Goal: Information Seeking & Learning: Learn about a topic

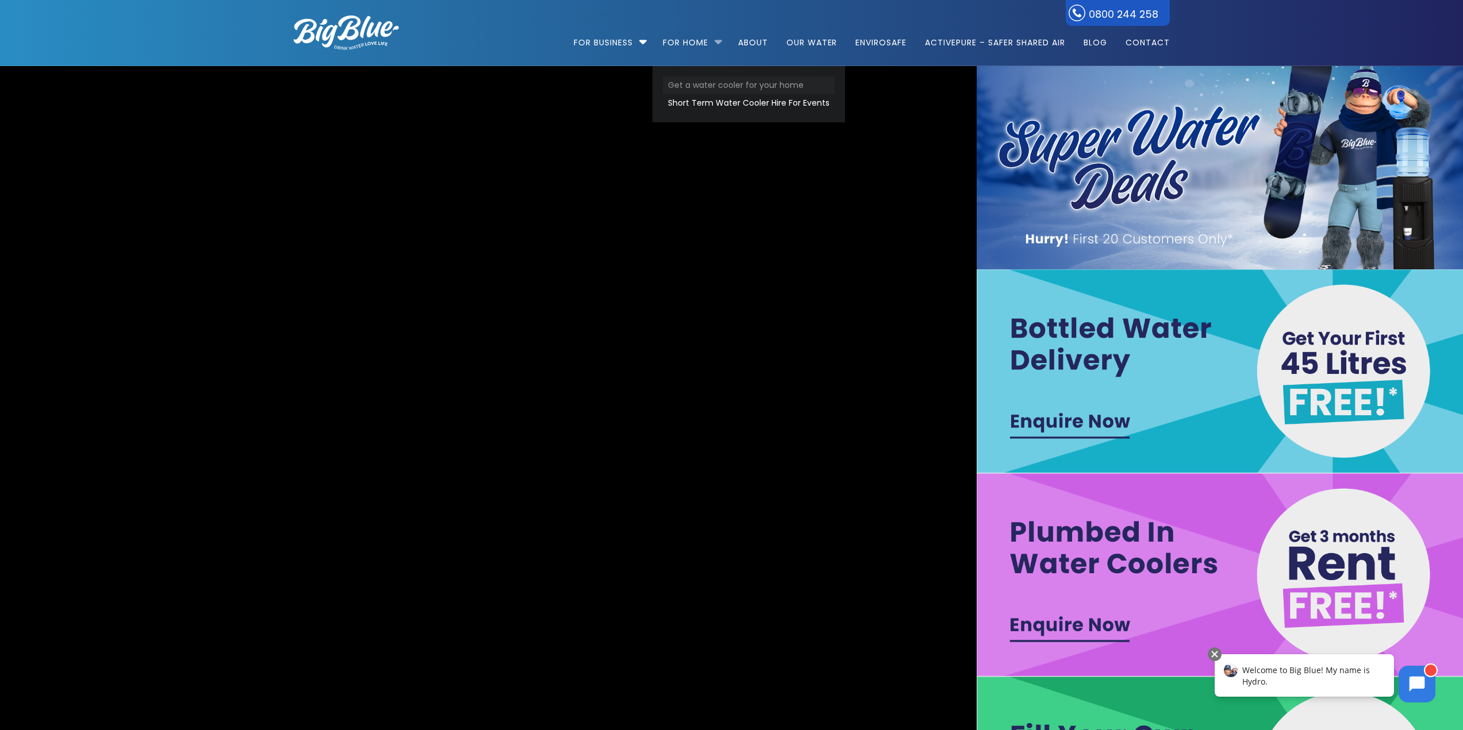
click at [747, 83] on link "Get a water cooler for your home" at bounding box center [749, 85] width 172 height 18
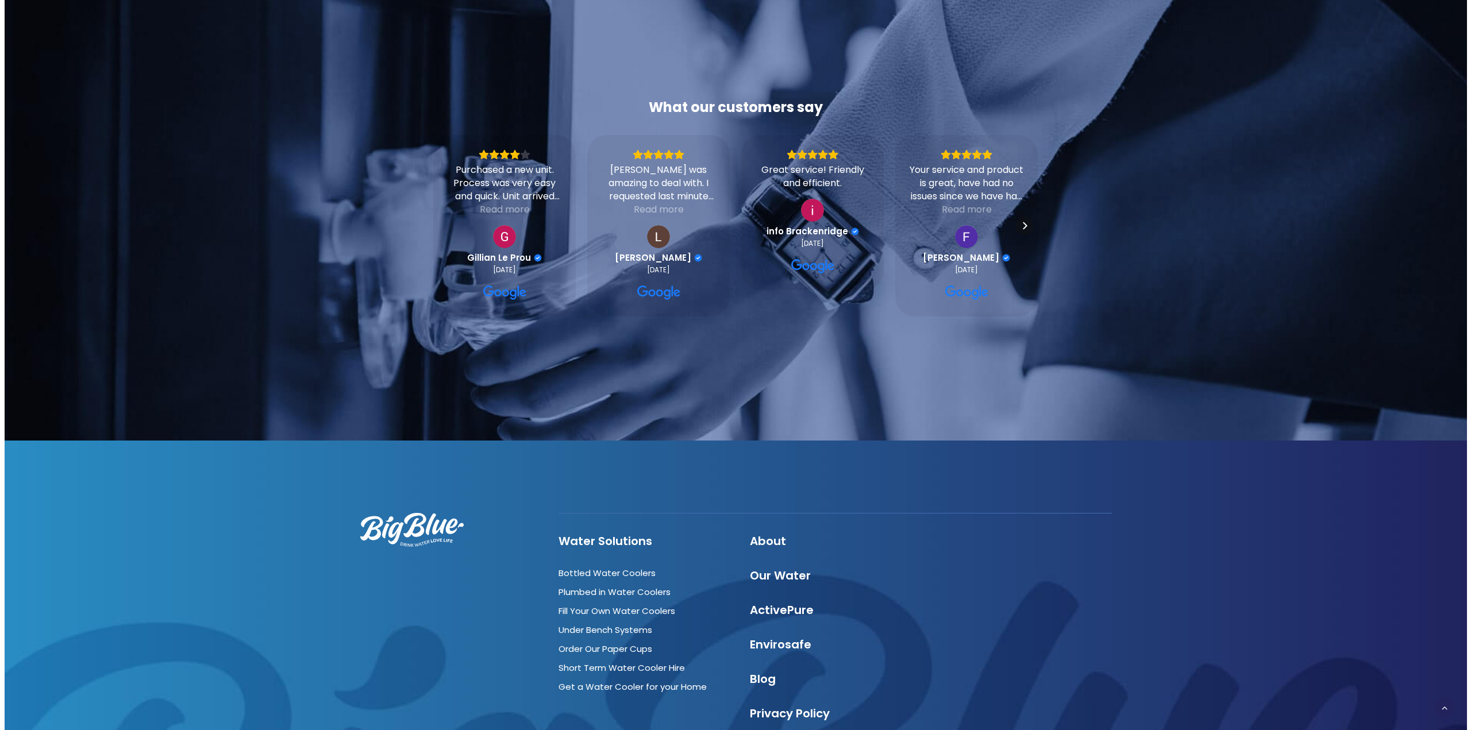
scroll to position [2495, 0]
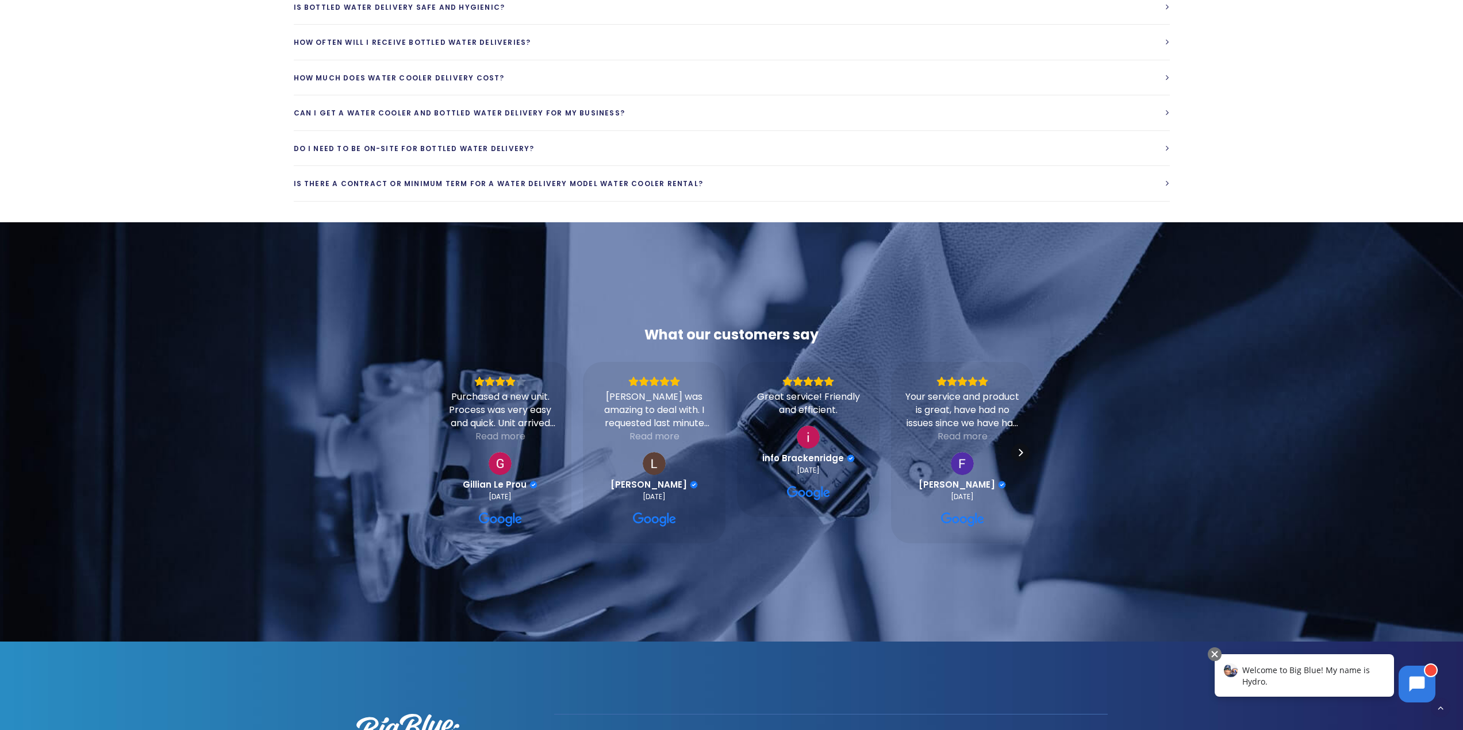
scroll to position [3046, 0]
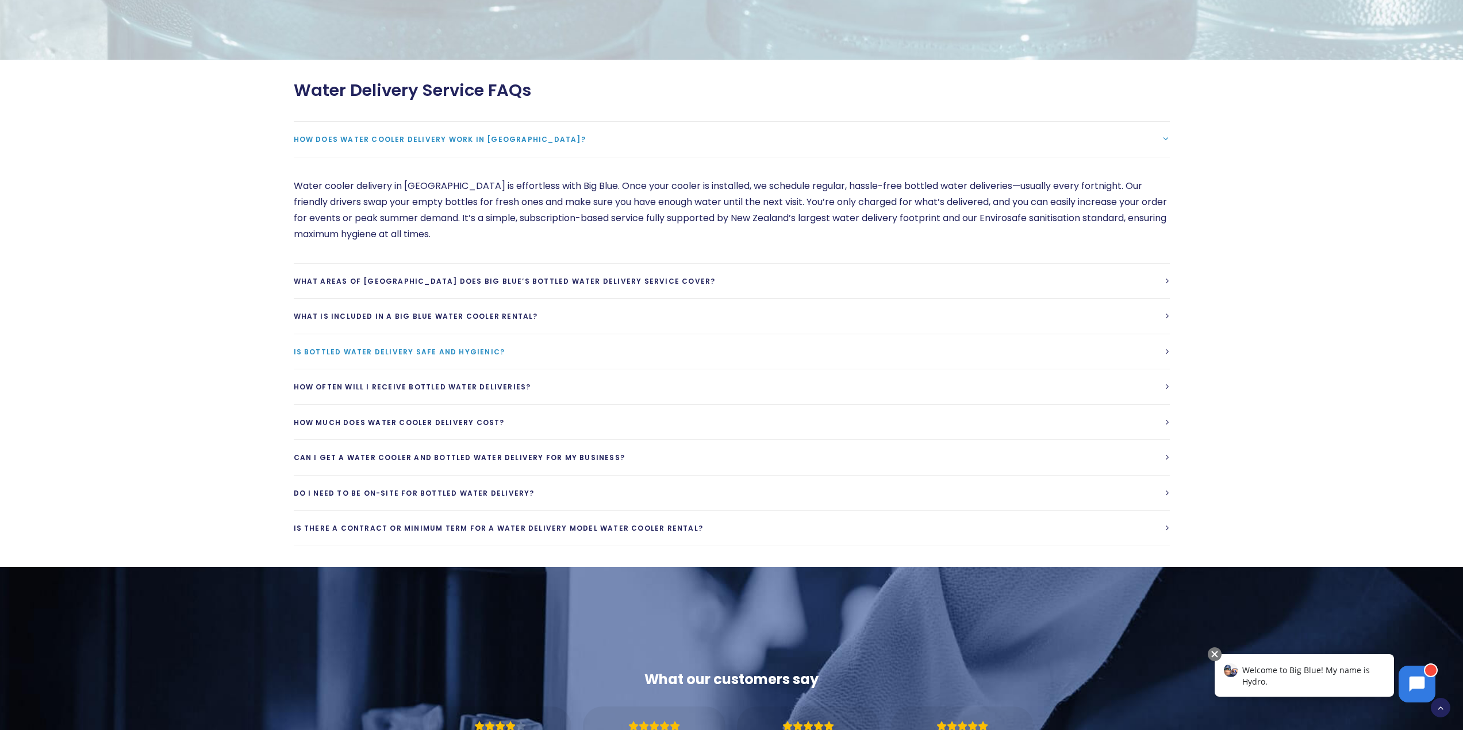
click at [330, 357] on link "Is bottled water delivery safe and hygienic?" at bounding box center [732, 351] width 876 height 35
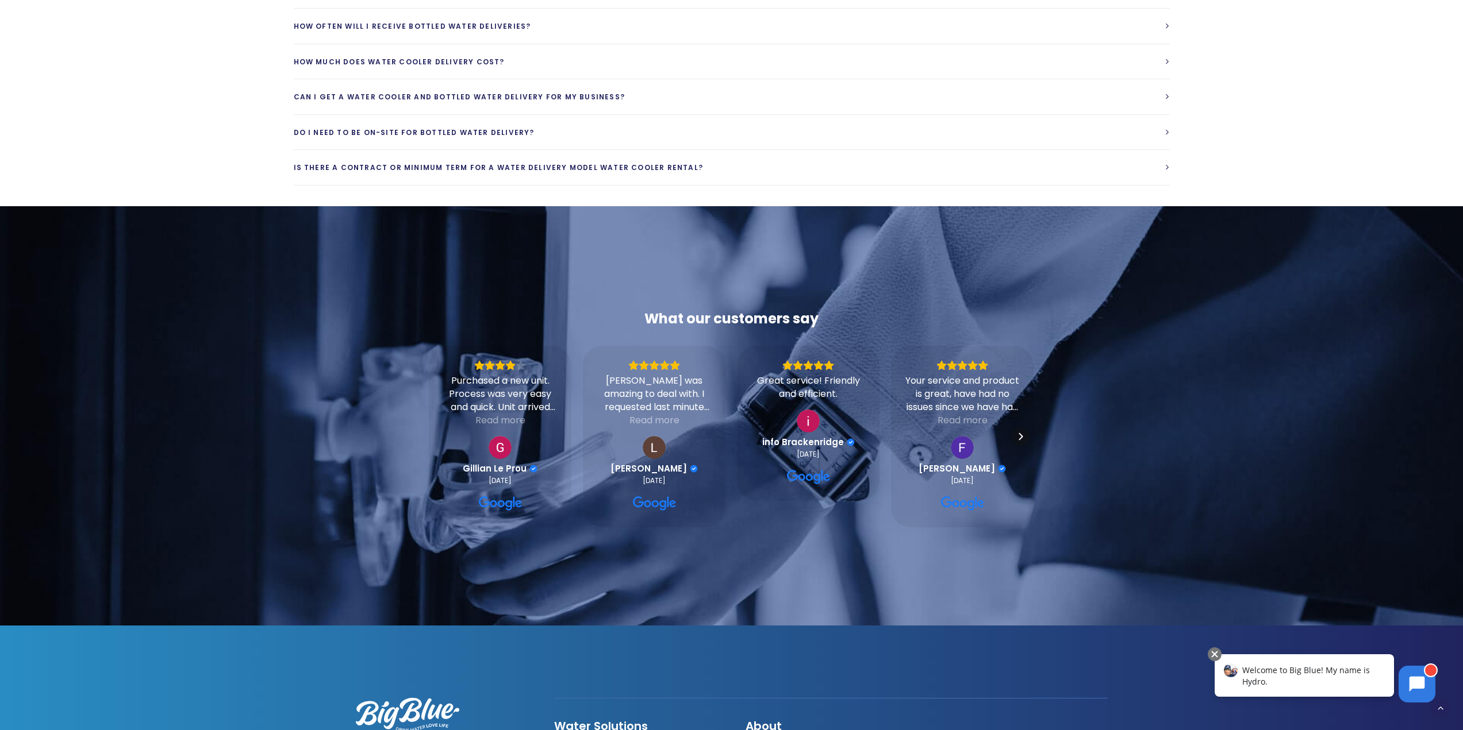
scroll to position [3773, 0]
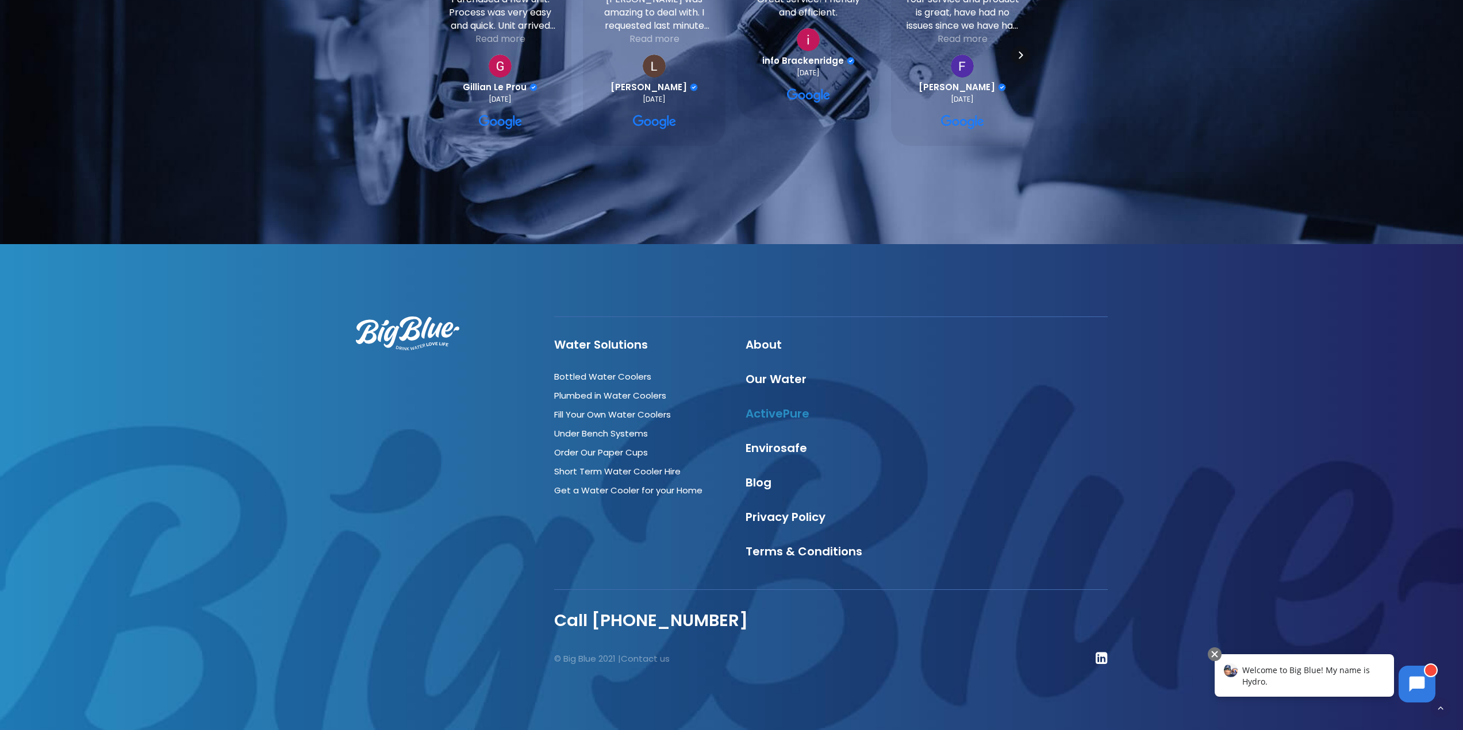
click at [786, 414] on link "ActivePure" at bounding box center [777, 414] width 64 height 16
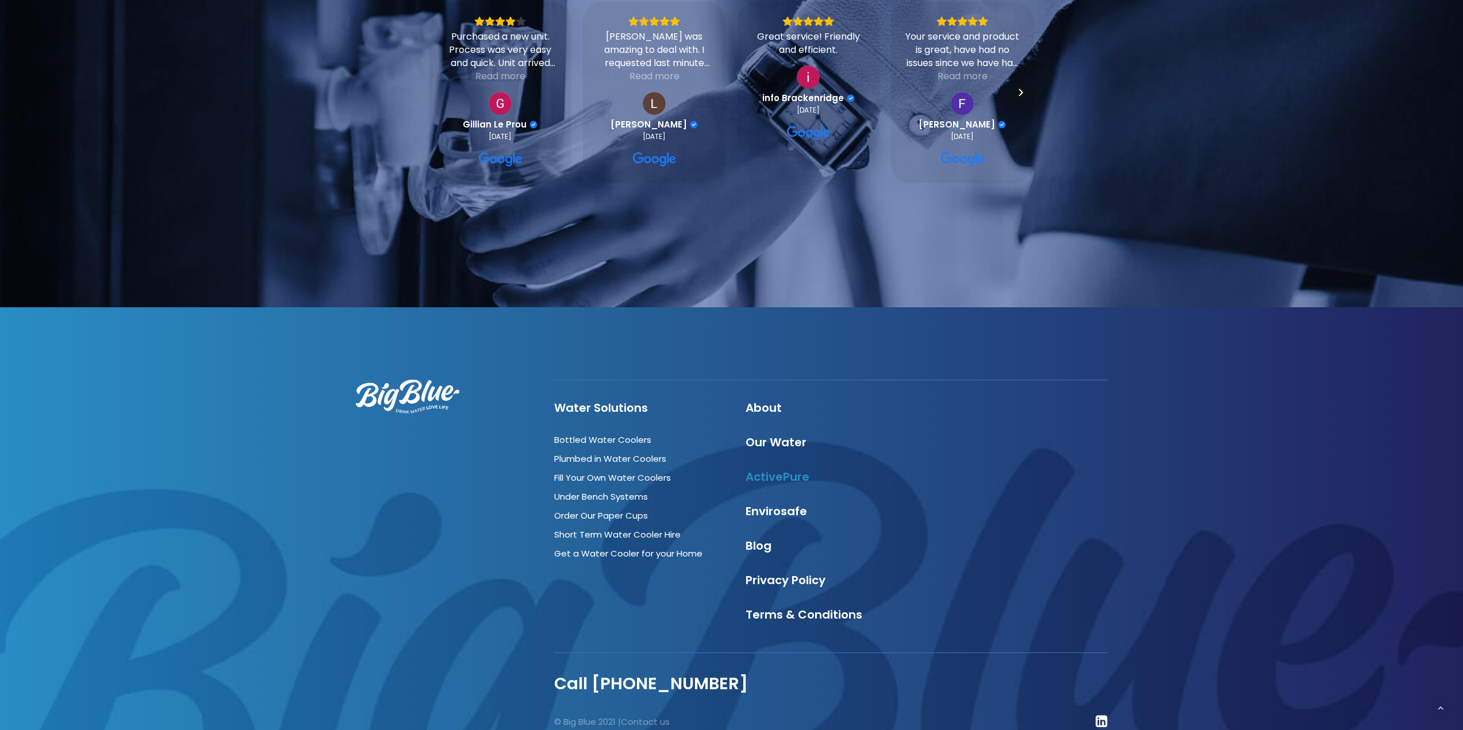
scroll to position [3399, 0]
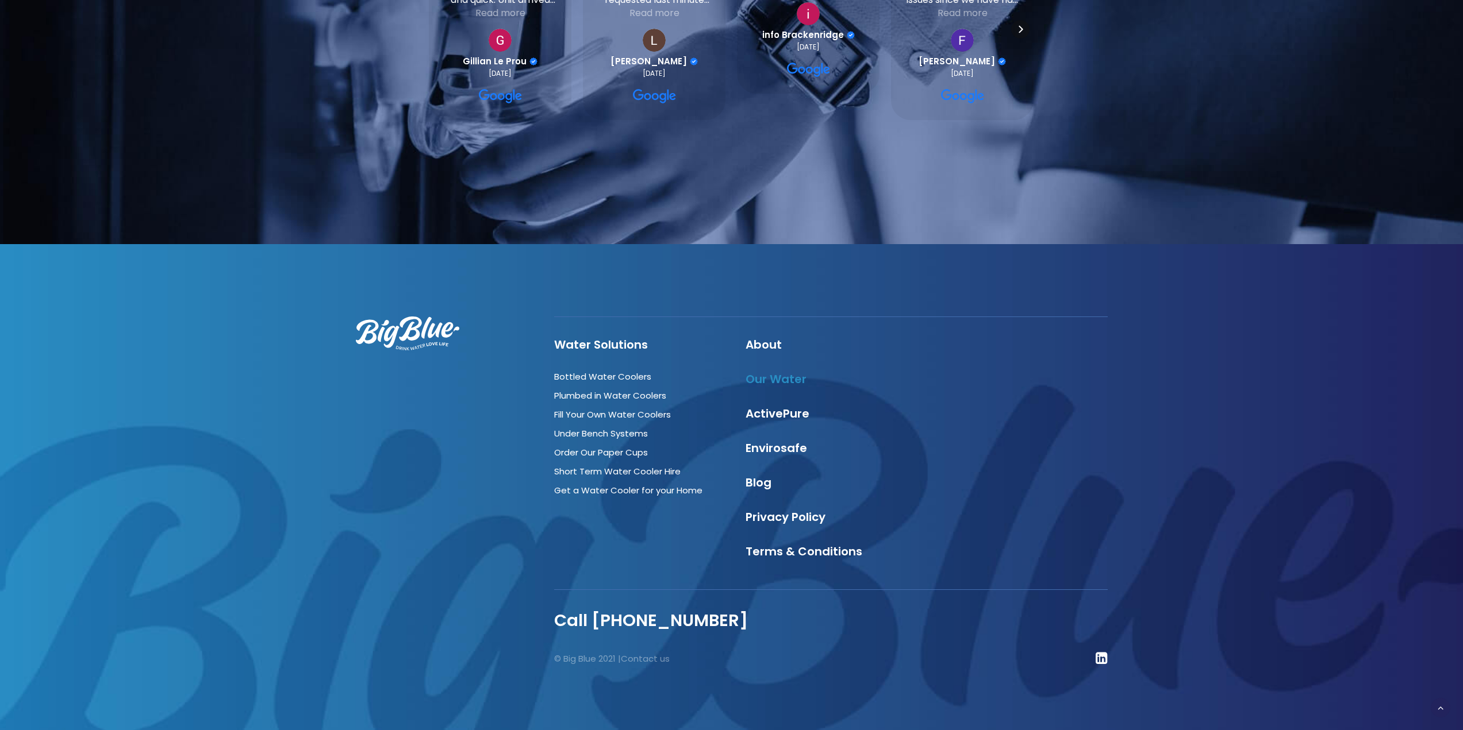
click at [780, 379] on link "Our Water" at bounding box center [775, 379] width 61 height 16
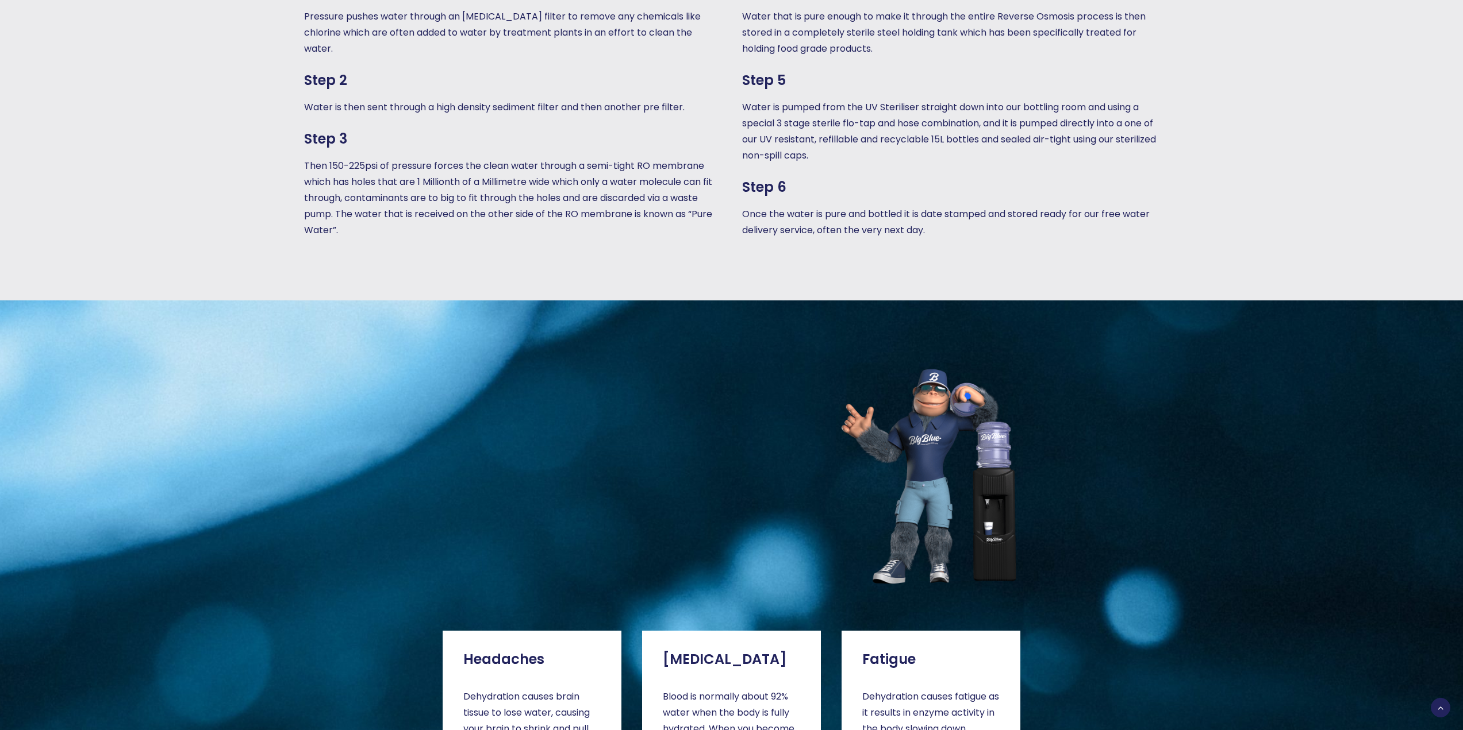
scroll to position [1724, 0]
